Goal: Information Seeking & Learning: Learn about a topic

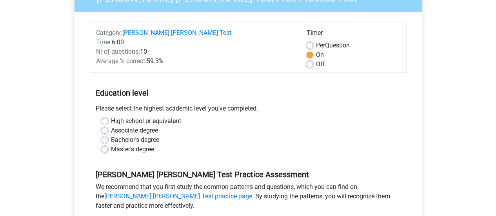
scroll to position [90, 0]
click at [108, 135] on div "Bachelor's degree" at bounding box center [247, 139] width 293 height 9
click at [111, 135] on label "Bachelor's degree" at bounding box center [135, 139] width 48 height 9
click at [105, 135] on input "Bachelor's degree" at bounding box center [104, 139] width 6 height 8
radio input "true"
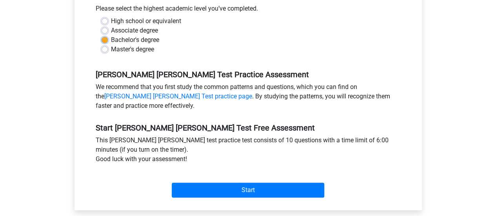
scroll to position [190, 0]
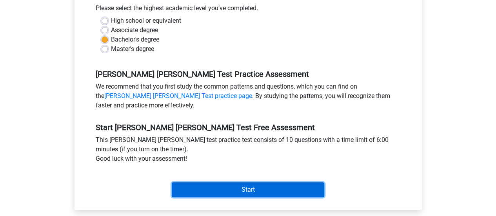
click at [207, 182] on input "Start" at bounding box center [248, 189] width 152 height 15
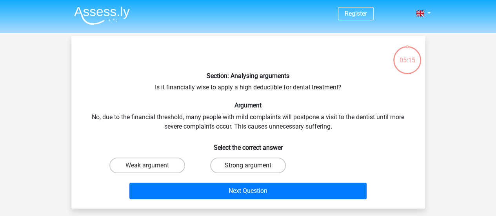
click at [232, 163] on label "Strong argument" at bounding box center [248, 165] width 76 height 16
click at [248, 165] on input "Strong argument" at bounding box center [250, 167] width 5 height 5
radio input "true"
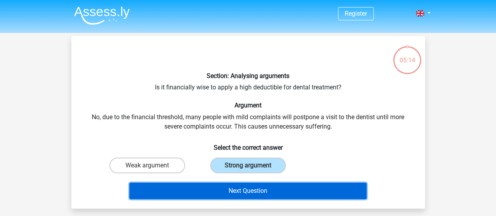
click at [230, 188] on button "Next Question" at bounding box center [247, 191] width 237 height 16
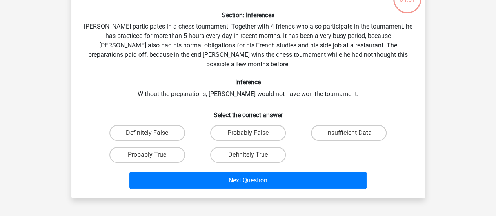
scroll to position [64, 0]
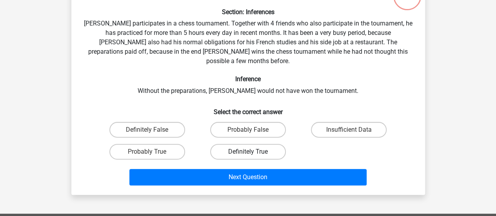
click at [264, 144] on label "Definitely True" at bounding box center [248, 152] width 76 height 16
click at [253, 152] on input "Definitely True" at bounding box center [250, 154] width 5 height 5
radio input "true"
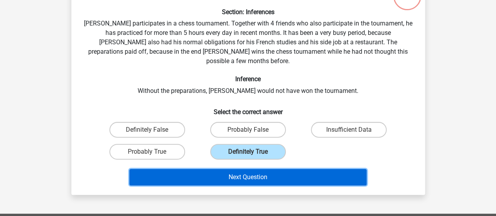
click at [253, 169] on button "Next Question" at bounding box center [247, 177] width 237 height 16
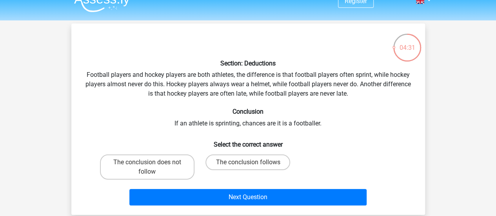
scroll to position [13, 0]
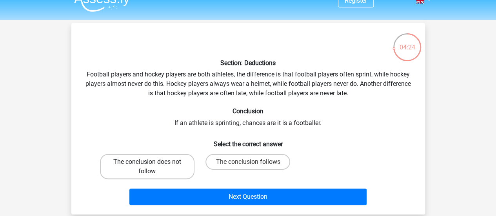
click at [190, 170] on label "The conclusion does not follow" at bounding box center [147, 166] width 94 height 25
click at [152, 167] on input "The conclusion does not follow" at bounding box center [149, 164] width 5 height 5
radio input "true"
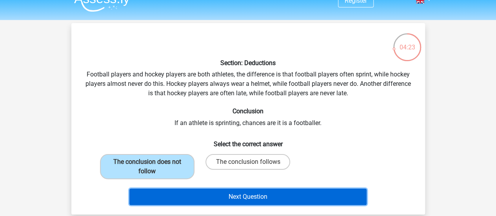
click at [195, 190] on button "Next Question" at bounding box center [247, 196] width 237 height 16
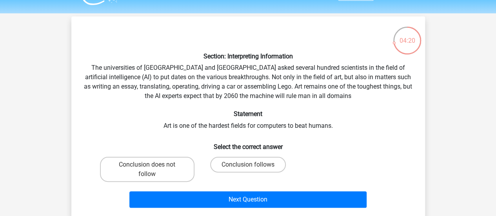
scroll to position [18, 0]
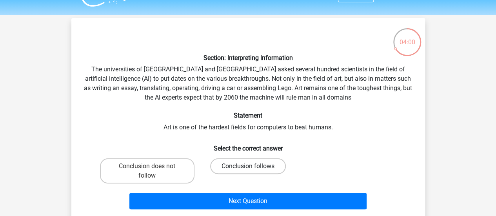
click at [252, 165] on label "Conclusion follows" at bounding box center [248, 166] width 76 height 16
click at [252, 166] on input "Conclusion follows" at bounding box center [250, 168] width 5 height 5
radio input "true"
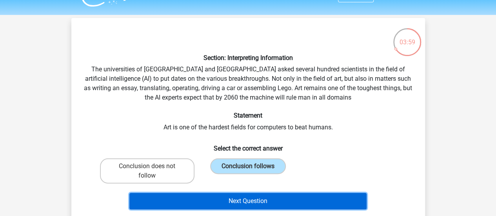
click at [239, 204] on button "Next Question" at bounding box center [247, 201] width 237 height 16
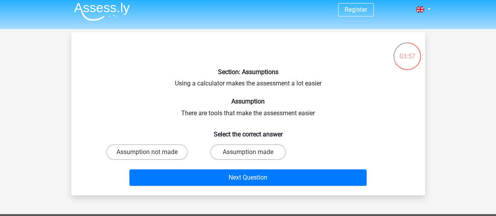
scroll to position [4, 0]
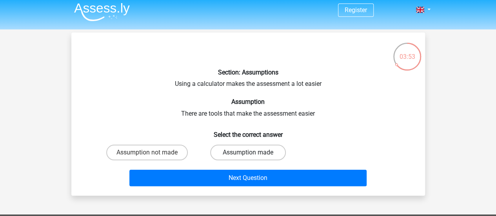
click at [226, 154] on label "Assumption made" at bounding box center [248, 153] width 76 height 16
click at [248, 154] on input "Assumption made" at bounding box center [250, 154] width 5 height 5
radio input "true"
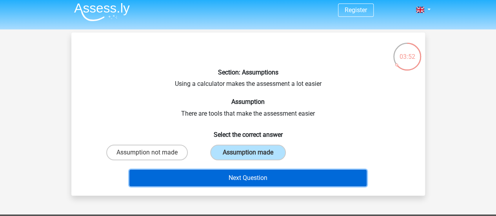
click at [223, 172] on button "Next Question" at bounding box center [247, 178] width 237 height 16
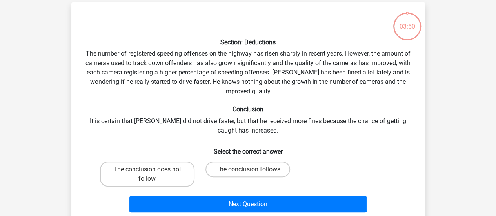
scroll to position [36, 0]
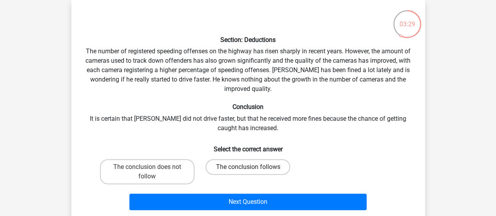
click at [227, 169] on label "The conclusion follows" at bounding box center [247, 167] width 85 height 16
click at [248, 169] on input "The conclusion follows" at bounding box center [250, 169] width 5 height 5
radio input "true"
click at [173, 174] on label "The conclusion does not follow" at bounding box center [147, 171] width 94 height 25
click at [152, 172] on input "The conclusion does not follow" at bounding box center [149, 169] width 5 height 5
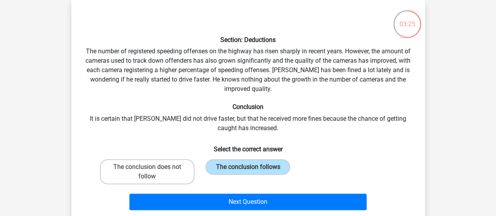
radio input "true"
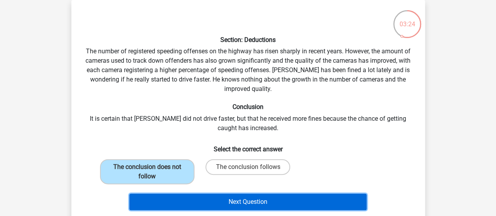
click at [179, 201] on button "Next Question" at bounding box center [247, 202] width 237 height 16
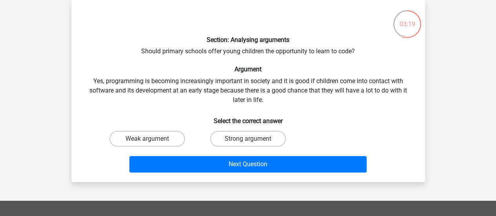
click at [226, 130] on div "Strong argument" at bounding box center [247, 139] width 101 height 22
click at [234, 138] on label "Strong argument" at bounding box center [248, 139] width 76 height 16
click at [248, 139] on input "Strong argument" at bounding box center [250, 141] width 5 height 5
radio input "true"
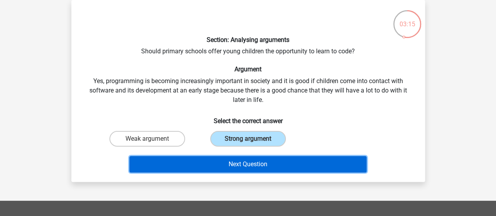
click at [227, 162] on button "Next Question" at bounding box center [247, 164] width 237 height 16
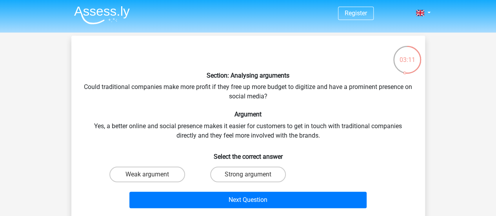
scroll to position [7, 0]
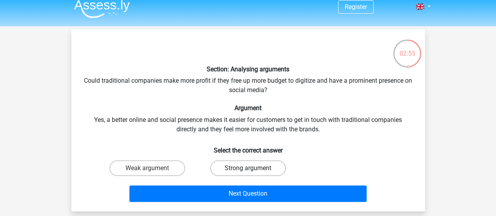
click at [244, 162] on label "Strong argument" at bounding box center [248, 168] width 76 height 16
click at [248, 168] on input "Strong argument" at bounding box center [250, 170] width 5 height 5
radio input "true"
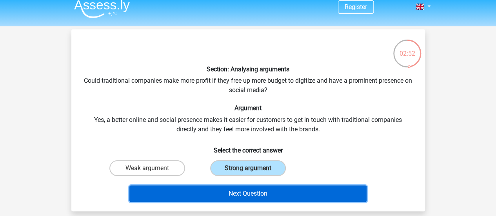
click at [241, 191] on button "Next Question" at bounding box center [247, 193] width 237 height 16
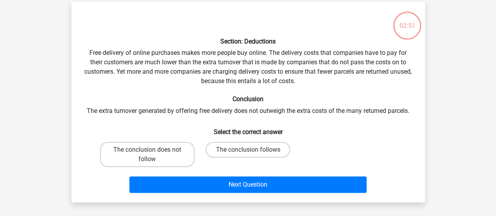
scroll to position [36, 0]
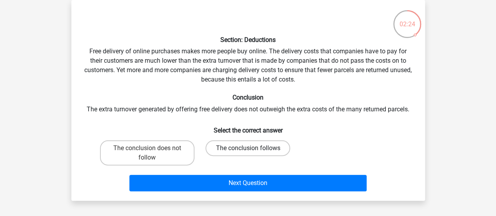
click at [226, 145] on label "The conclusion follows" at bounding box center [247, 148] width 85 height 16
click at [248, 148] on input "The conclusion follows" at bounding box center [250, 150] width 5 height 5
radio input "true"
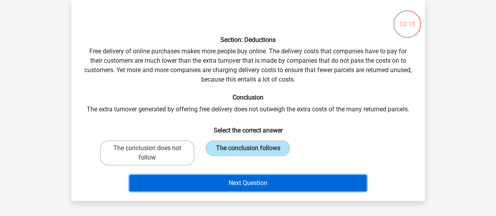
click at [220, 180] on button "Next Question" at bounding box center [247, 183] width 237 height 16
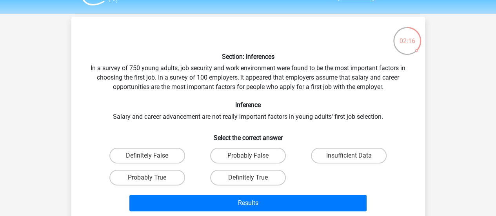
scroll to position [19, 0]
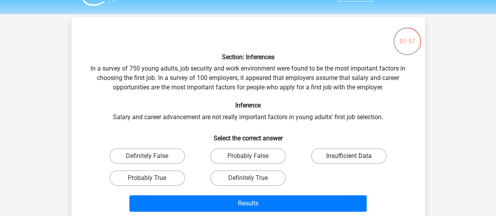
click at [339, 151] on label "Insufficient Data" at bounding box center [349, 156] width 76 height 16
click at [349, 156] on input "Insufficient Data" at bounding box center [351, 158] width 5 height 5
radio input "true"
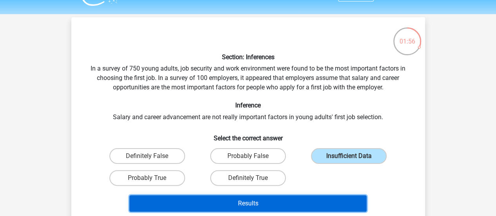
click at [305, 199] on button "Results" at bounding box center [247, 203] width 237 height 16
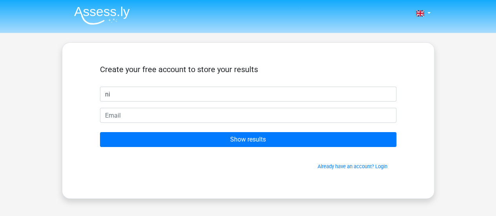
type input "n"
type input "rachel"
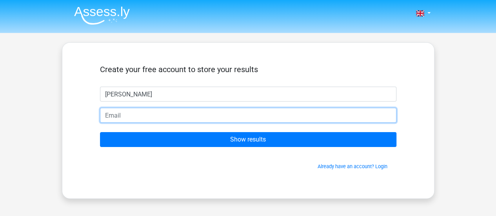
click at [278, 116] on input "email" at bounding box center [248, 115] width 296 height 15
type input "gellerrachel152@gmail.com"
click at [100, 132] on input "Show results" at bounding box center [248, 139] width 296 height 15
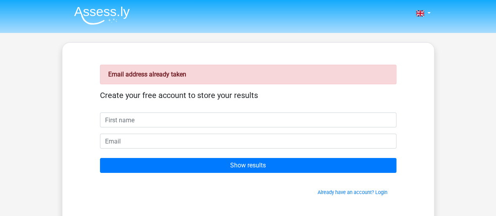
type input "i"
type input "idhir"
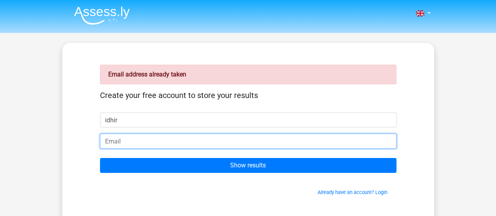
click at [239, 137] on input "email" at bounding box center [248, 141] width 296 height 15
type input ","
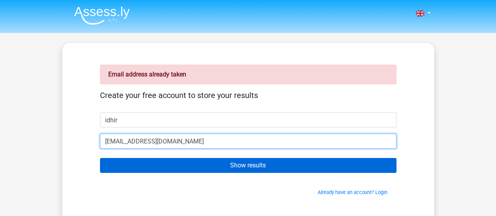
type input "nidhir576@gmail.com"
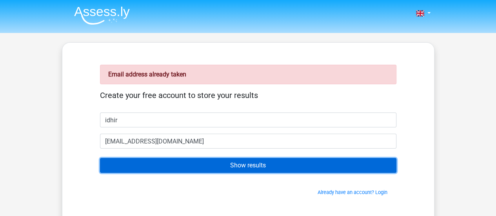
click at [227, 172] on input "Show results" at bounding box center [248, 165] width 296 height 15
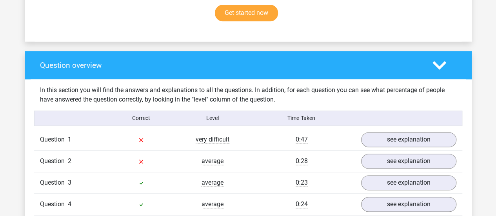
scroll to position [562, 0]
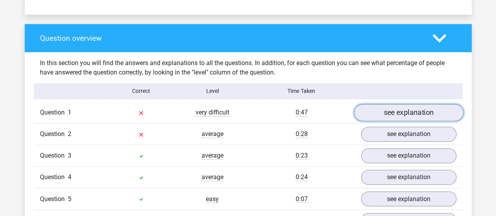
click at [377, 104] on link "see explanation" at bounding box center [407, 112] width 109 height 17
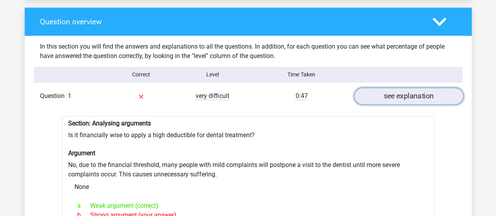
scroll to position [569, 0]
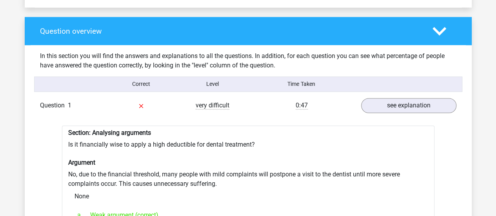
click at [364, 125] on div "Section: Analysing arguments Is it financially wise to apply a high deductible …" at bounding box center [248, 219] width 372 height 189
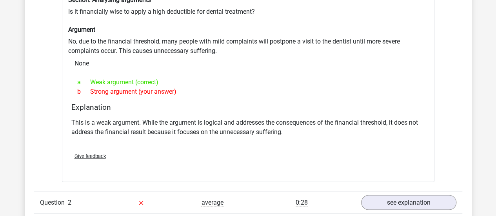
scroll to position [764, 0]
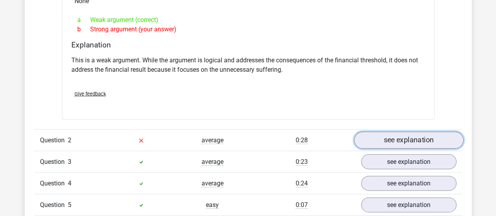
click at [377, 138] on link "see explanation" at bounding box center [407, 140] width 109 height 17
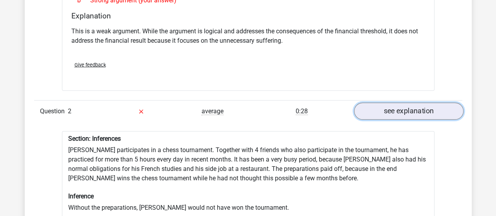
scroll to position [793, 0]
click at [396, 110] on link "see explanation" at bounding box center [407, 110] width 109 height 17
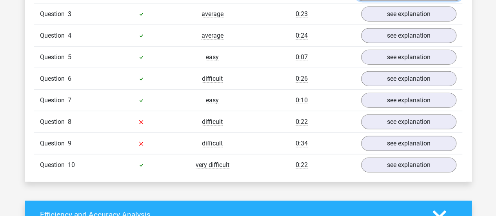
scroll to position [892, 0]
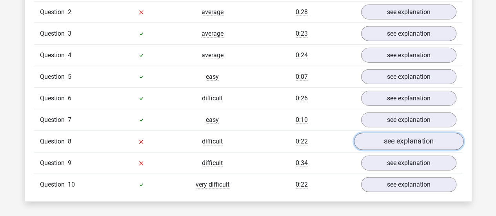
click at [388, 133] on link "see explanation" at bounding box center [407, 141] width 109 height 17
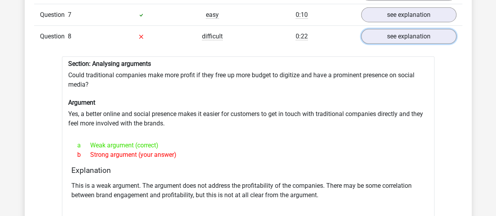
scroll to position [997, 0]
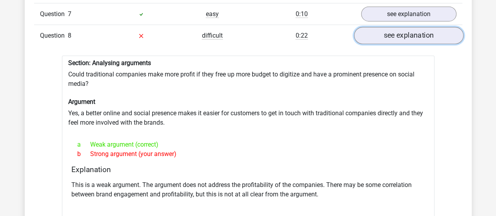
click at [406, 29] on link "see explanation" at bounding box center [407, 35] width 109 height 17
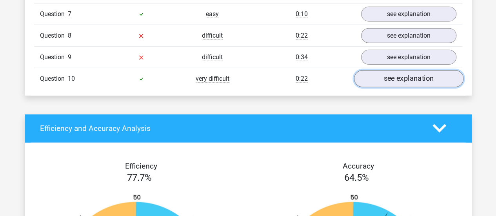
click at [379, 70] on link "see explanation" at bounding box center [407, 78] width 109 height 17
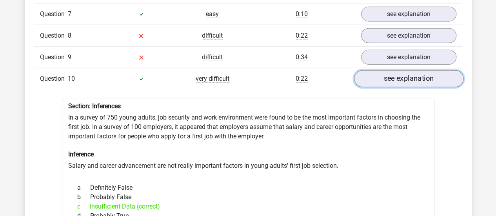
click at [379, 70] on link "see explanation" at bounding box center [407, 78] width 109 height 17
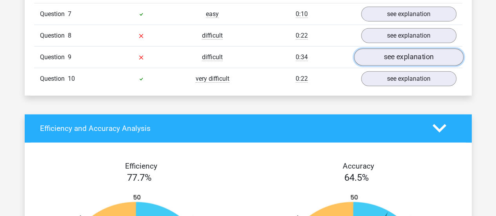
click at [392, 51] on link "see explanation" at bounding box center [407, 57] width 109 height 17
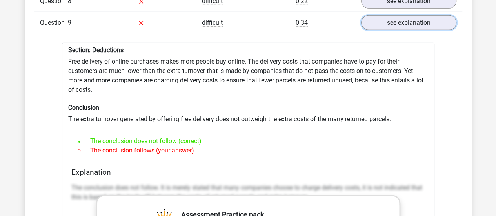
scroll to position [1032, 0]
click at [406, 14] on link "see explanation" at bounding box center [407, 22] width 109 height 17
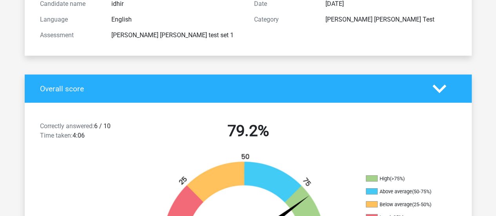
scroll to position [0, 0]
